Goal: Task Accomplishment & Management: Complete application form

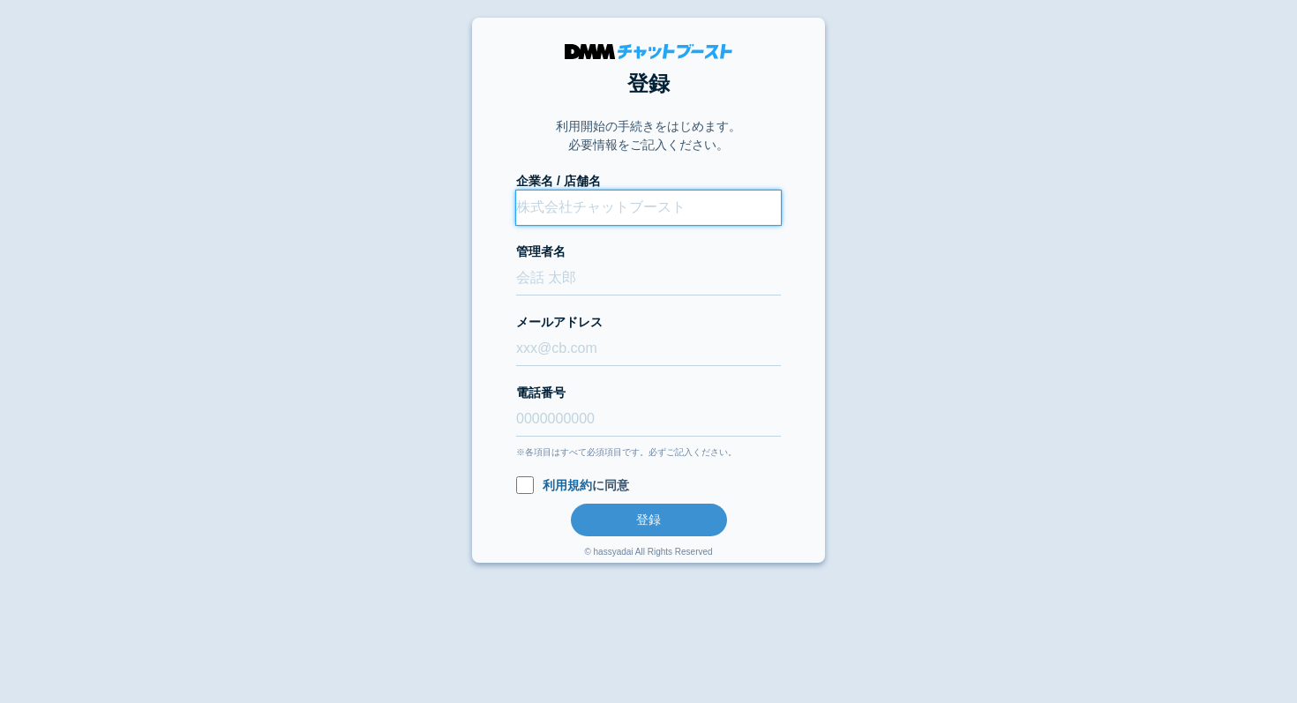
click at [548, 199] on input "企業名 / 店舗名" at bounding box center [648, 208] width 265 height 34
type input "株式会社CiiK"
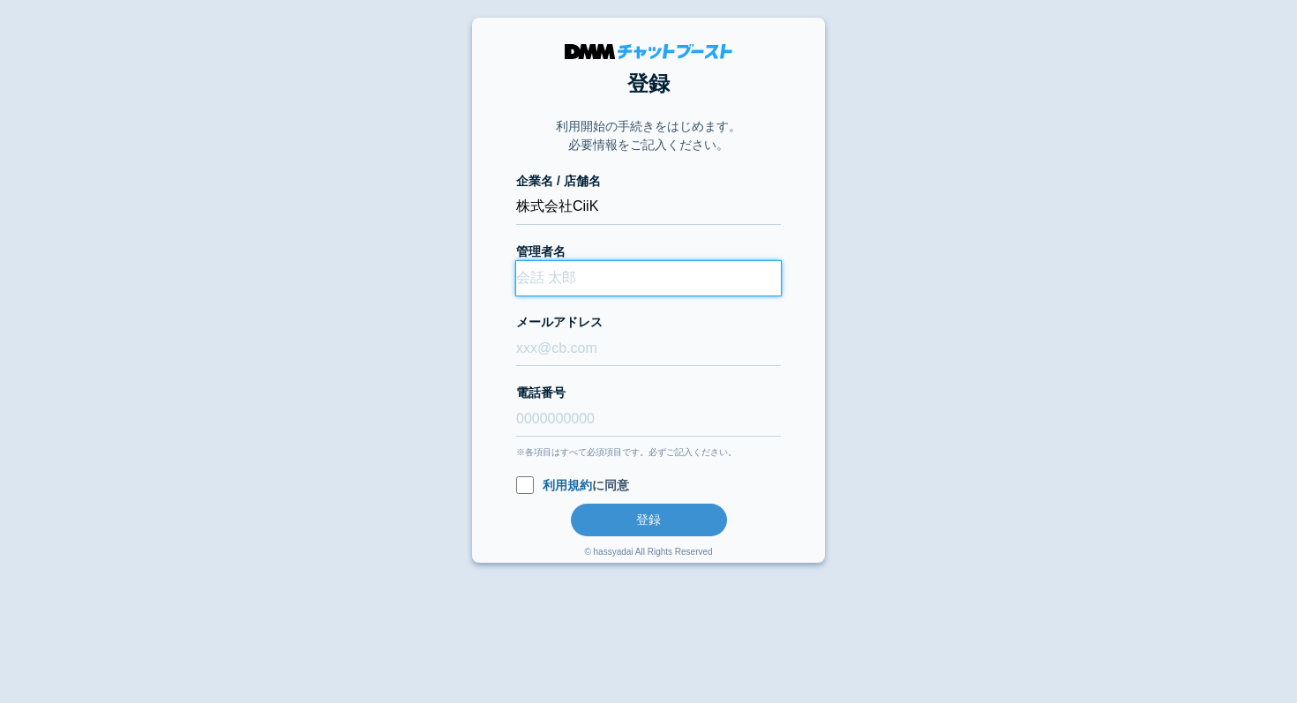
click at [551, 278] on input "管理者名" at bounding box center [648, 278] width 265 height 34
type input "[PERSON_NAME]"
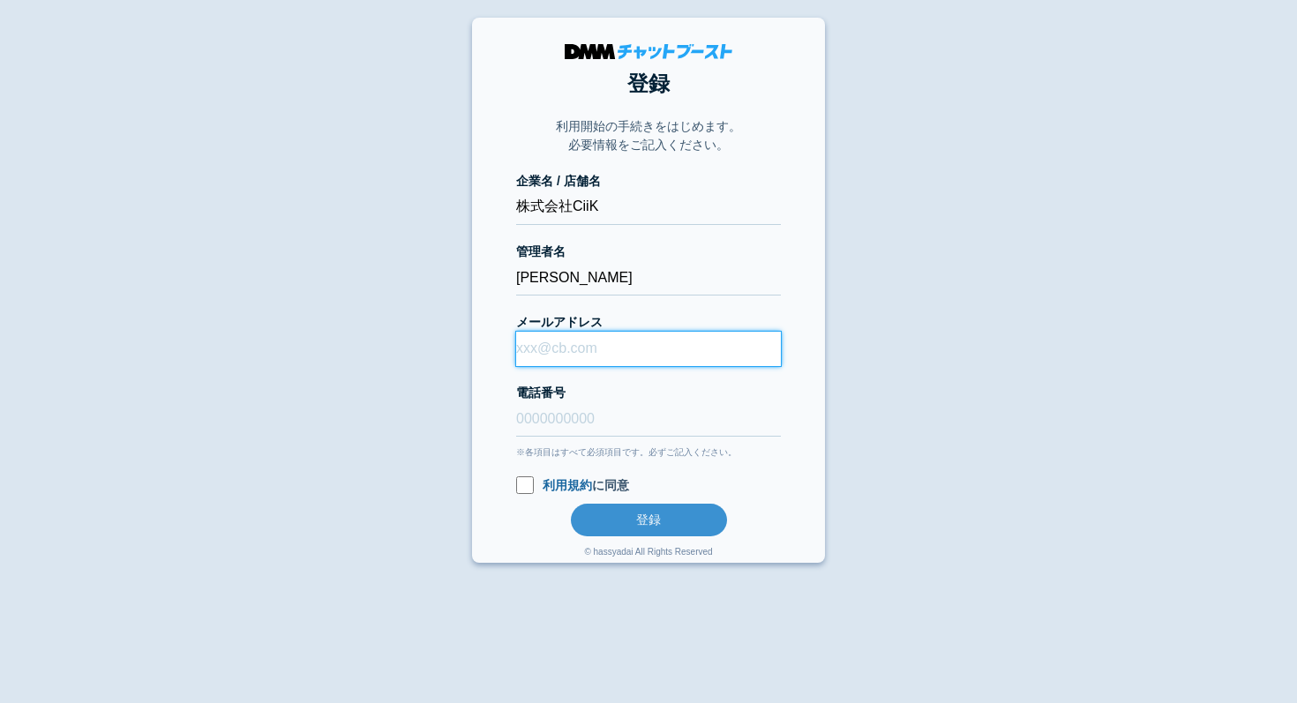
click at [573, 359] on input "メールアドレス" at bounding box center [648, 349] width 265 height 34
paste input "[EMAIL_ADDRESS][DOMAIN_NAME]"
type input "[EMAIL_ADDRESS][DOMAIN_NAME]"
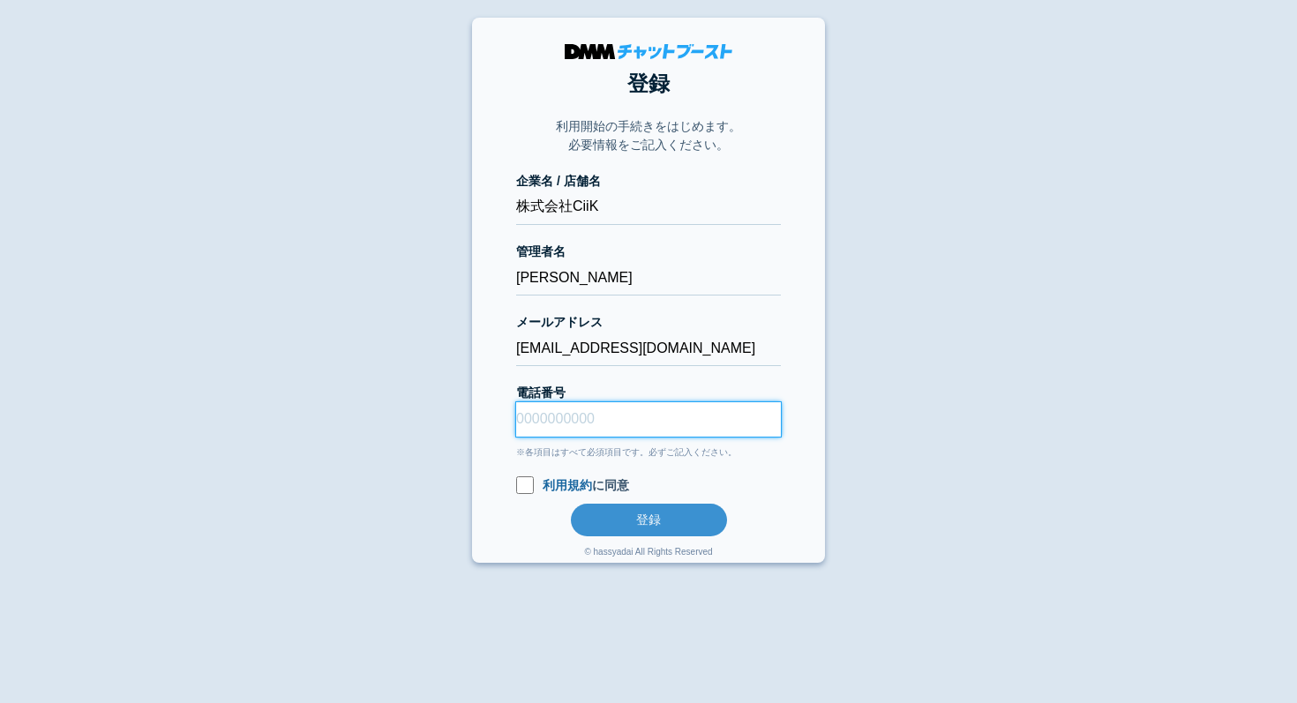
click at [592, 424] on input "電話番号" at bounding box center [648, 419] width 265 height 34
